Goal: Transaction & Acquisition: Purchase product/service

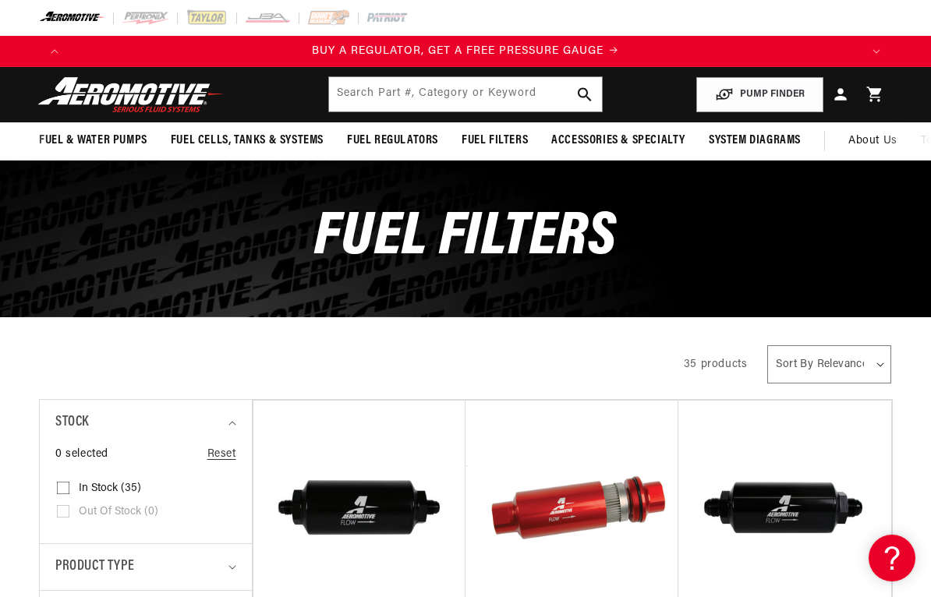
click at [329, 47] on span "BUY A REGULATOR, GET A FREE PRESSURE GAUGE" at bounding box center [458, 51] width 292 height 12
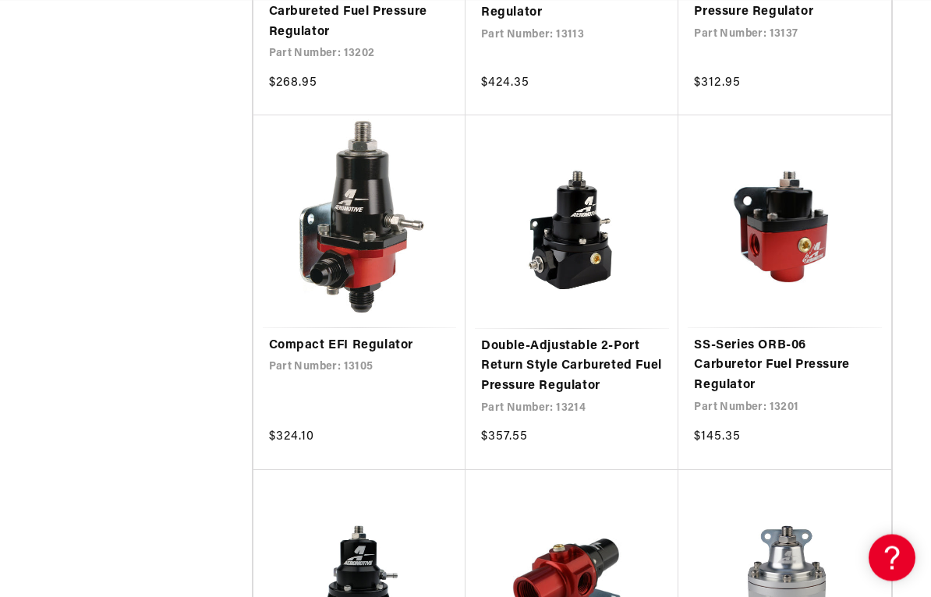
scroll to position [2045, 0]
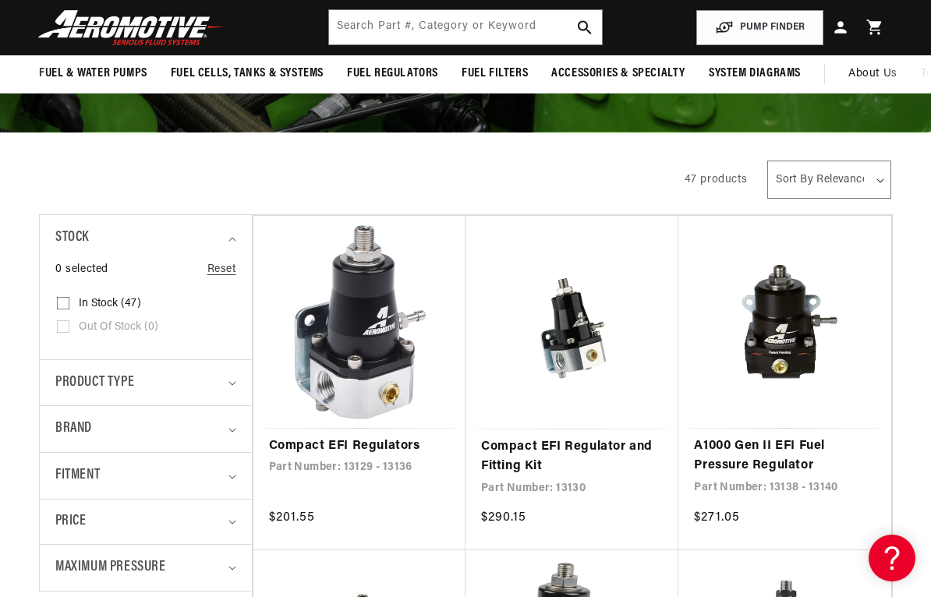
scroll to position [0, 791]
click at [341, 451] on link "Compact EFI Regulators" at bounding box center [359, 447] width 181 height 20
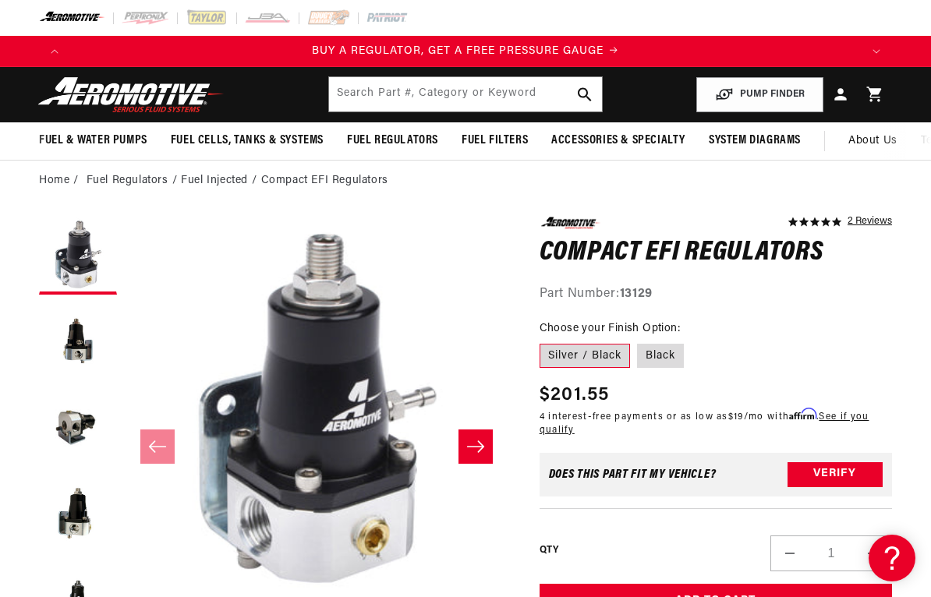
click at [664, 357] on label "Black" at bounding box center [660, 356] width 47 height 25
click at [639, 342] on input "Black" at bounding box center [638, 341] width 1 height 1
radio input "true"
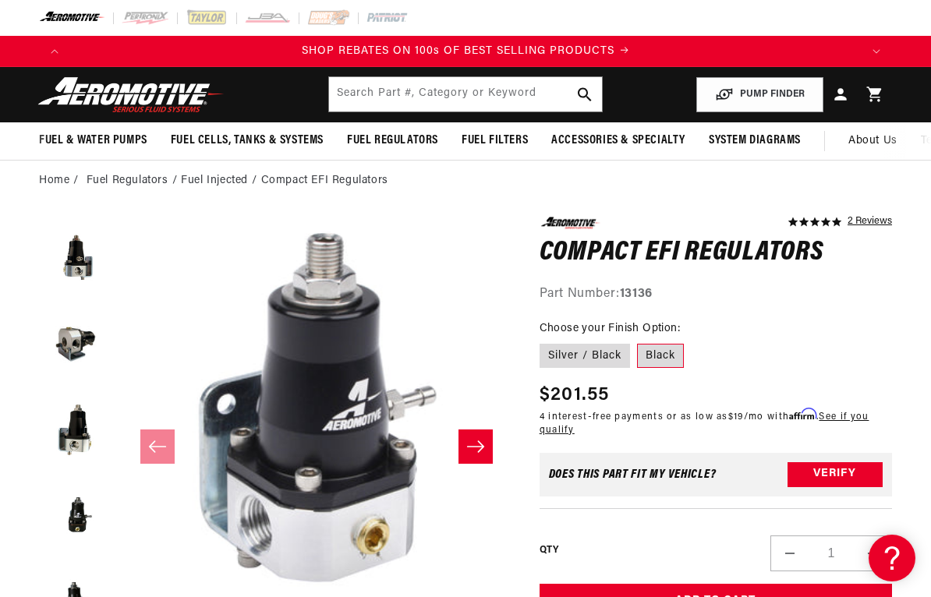
scroll to position [86, 0]
click at [66, 522] on button "Load image 5 in gallery view" at bounding box center [78, 513] width 78 height 78
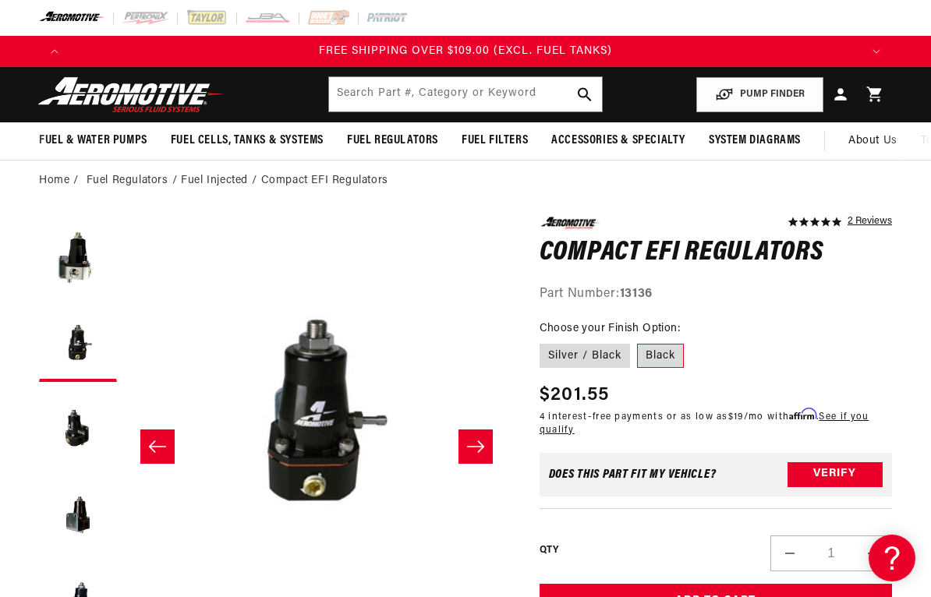
scroll to position [257, 0]
click at [79, 438] on button "Load image 6 in gallery view" at bounding box center [78, 427] width 78 height 78
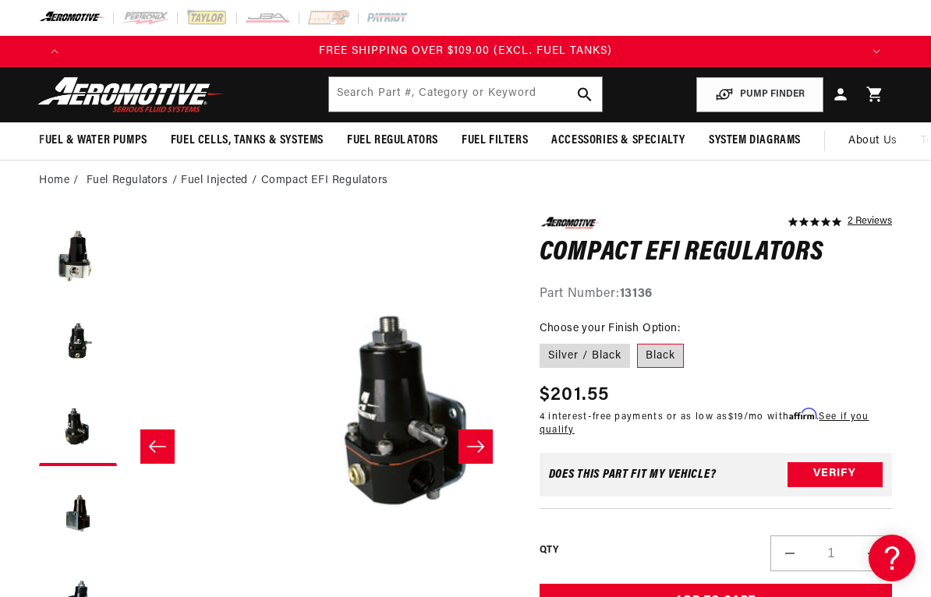
scroll to position [1, 1917]
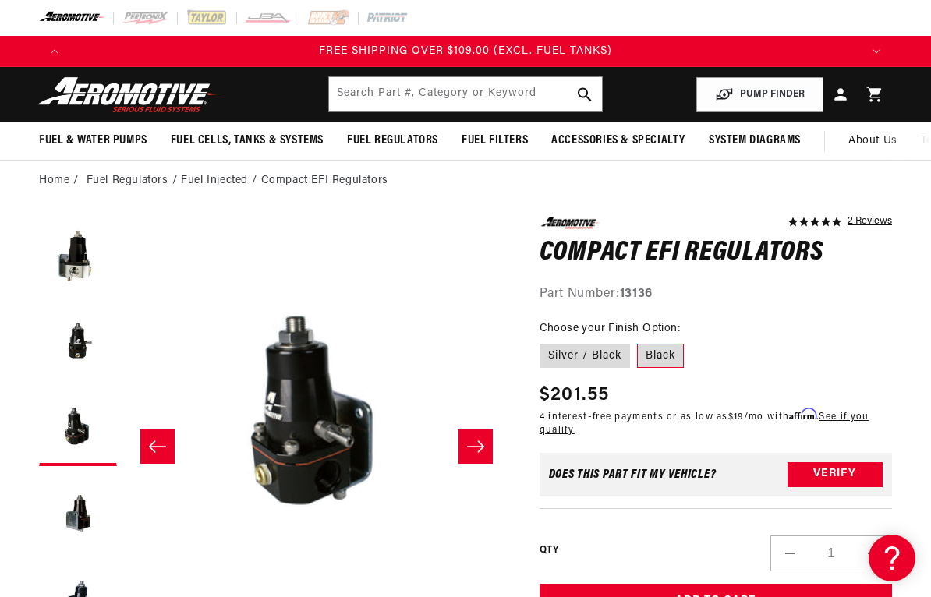
click at [79, 522] on button "Load image 7 in gallery view" at bounding box center [78, 513] width 78 height 78
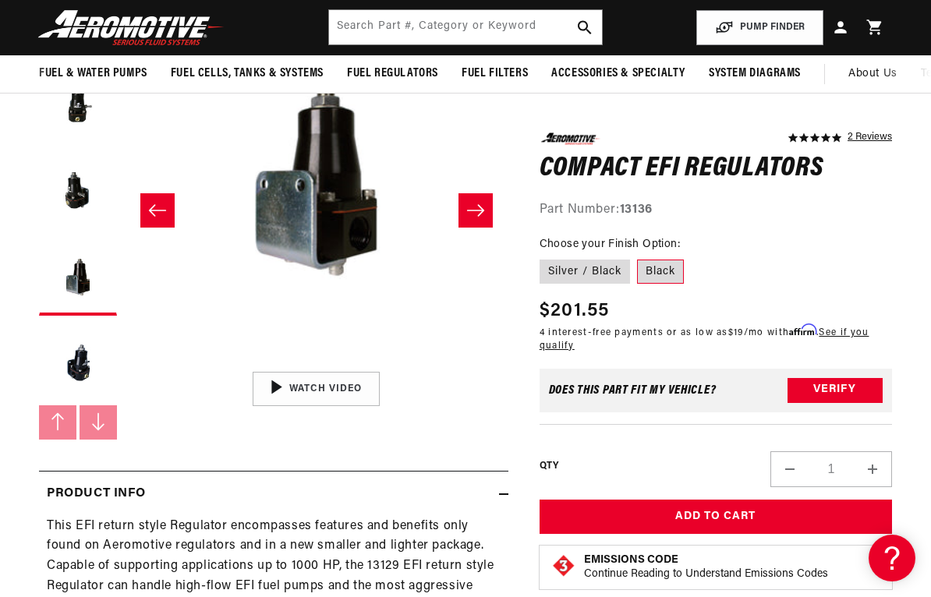
scroll to position [0, 791]
click at [707, 513] on button "Add to Cart" at bounding box center [716, 517] width 352 height 35
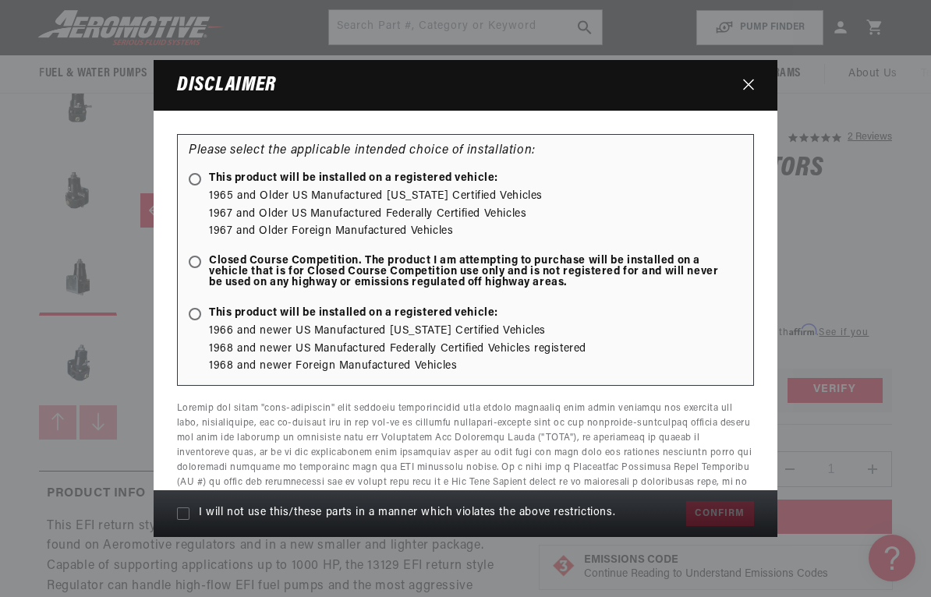
scroll to position [0, 2372]
click at [193, 176] on icon at bounding box center [195, 179] width 8 height 8
click at [193, 176] on input "This product will be installed on a registered vehicle:" at bounding box center [198, 180] width 10 height 10
radio input "true"
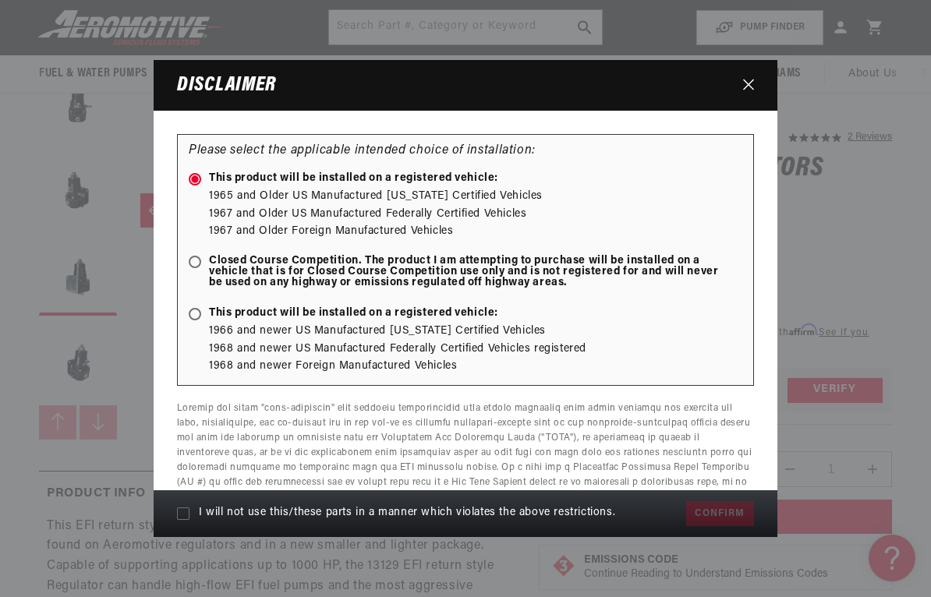
click at [179, 513] on icon at bounding box center [183, 514] width 12 height 12
click at [179, 513] on input "I will not use this/these parts in a manner which violates the above restrictio…" at bounding box center [183, 514] width 12 height 12
checkbox input "true"
click at [714, 517] on button "Confirm" at bounding box center [720, 513] width 68 height 25
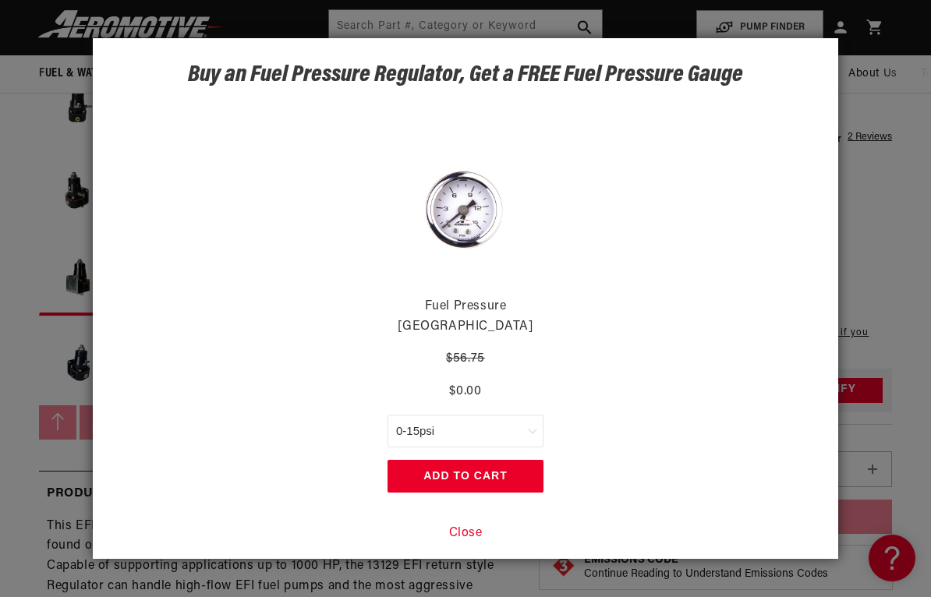
scroll to position [0, 791]
click at [508, 427] on select "0-15psi 0-100psi" at bounding box center [466, 431] width 156 height 33
select select "47675259748652"
click at [456, 469] on button "Add to Cart" at bounding box center [466, 476] width 156 height 33
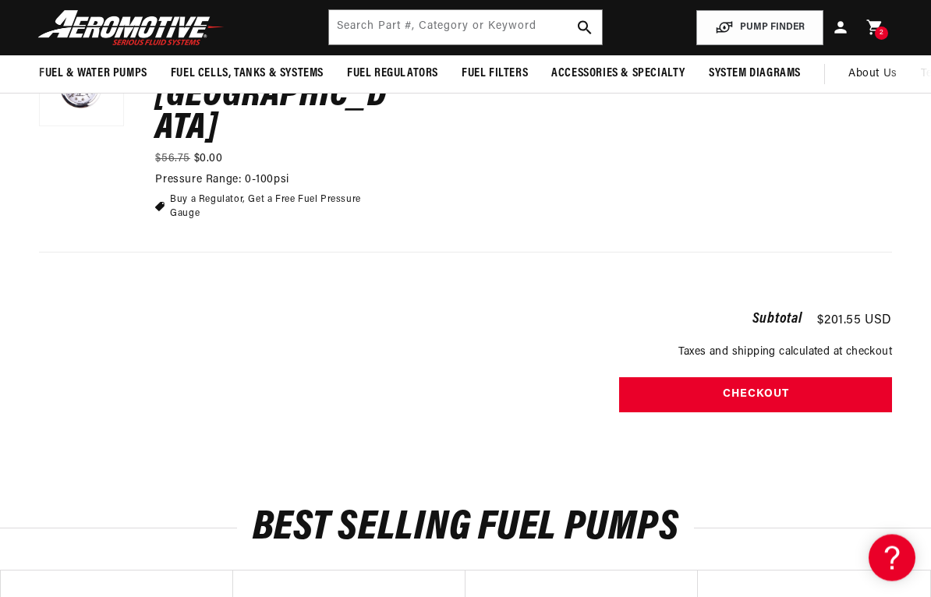
scroll to position [522, 0]
click at [757, 377] on button "Checkout" at bounding box center [755, 394] width 273 height 35
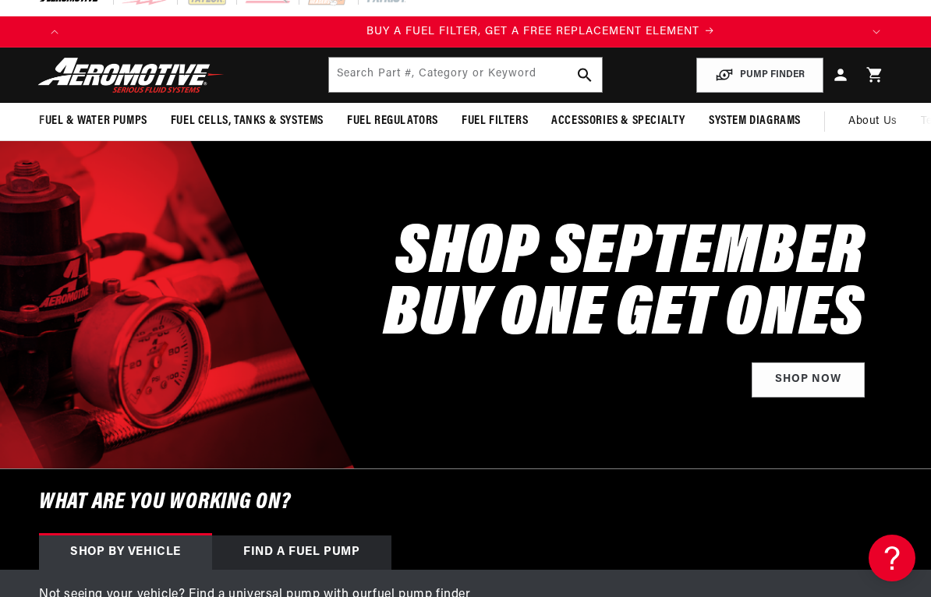
scroll to position [0, 791]
